Goal: Transaction & Acquisition: Purchase product/service

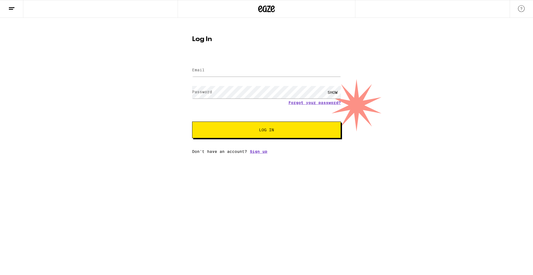
click at [424, 106] on div "Log In Email Email Password Password SHOW Forgot your password? Log In Don't ha…" at bounding box center [266, 86] width 533 height 136
click at [258, 126] on button "Log In" at bounding box center [266, 130] width 149 height 17
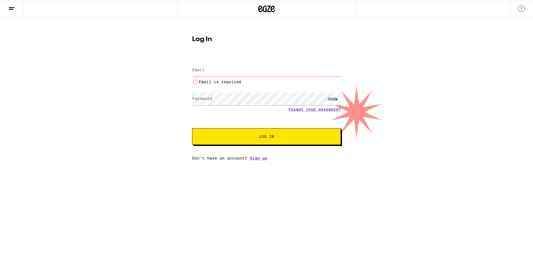
click at [163, 57] on div "Log In Email Email Email is required Password Password SHOW Forgot your passwor…" at bounding box center [266, 89] width 533 height 143
click at [211, 71] on input "Email" at bounding box center [266, 70] width 149 height 13
click at [202, 72] on label "Email" at bounding box center [198, 70] width 13 height 4
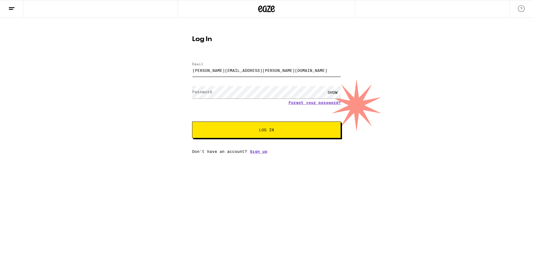
type input "[PERSON_NAME][EMAIL_ADDRESS][PERSON_NAME][DOMAIN_NAME]"
click at [192, 122] on button "Log In" at bounding box center [266, 130] width 149 height 17
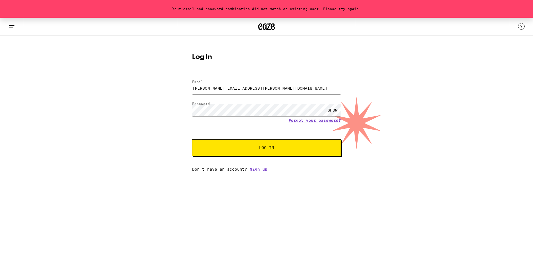
click at [330, 112] on div "SHOW" at bounding box center [333, 110] width 17 height 13
click at [192, 139] on button "Log In" at bounding box center [266, 147] width 149 height 17
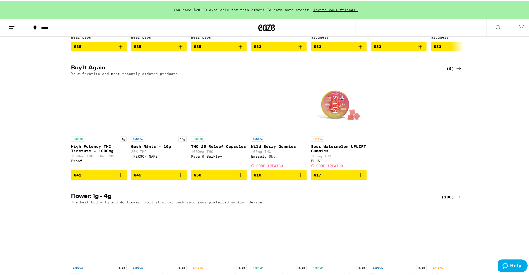
scroll to position [556, 0]
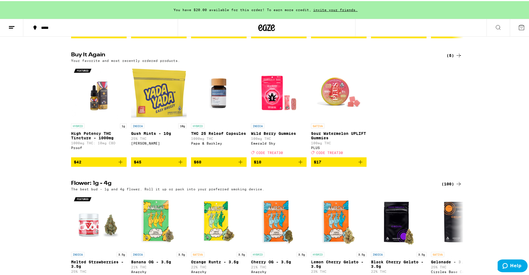
click at [88, 139] on p "High Potency THC Tincture - 1000mg" at bounding box center [99, 134] width 56 height 9
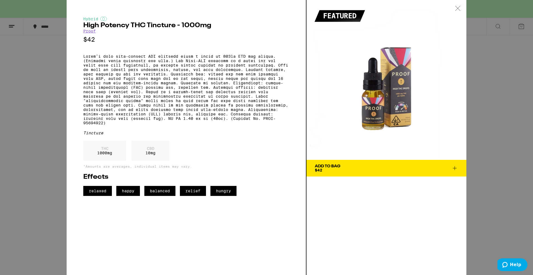
click at [43, 153] on div "Hybrid High Potency THC Tincture - 1000mg Proof $42 Tincture THC 1000 mg CBD 10…" at bounding box center [266, 137] width 533 height 275
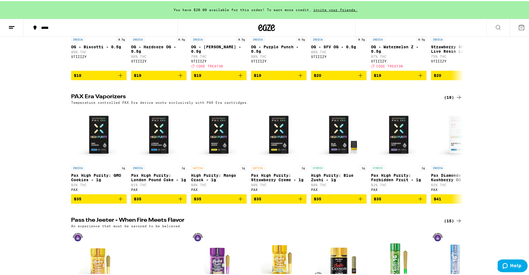
scroll to position [1389, 0]
